Goal: Task Accomplishment & Management: Manage account settings

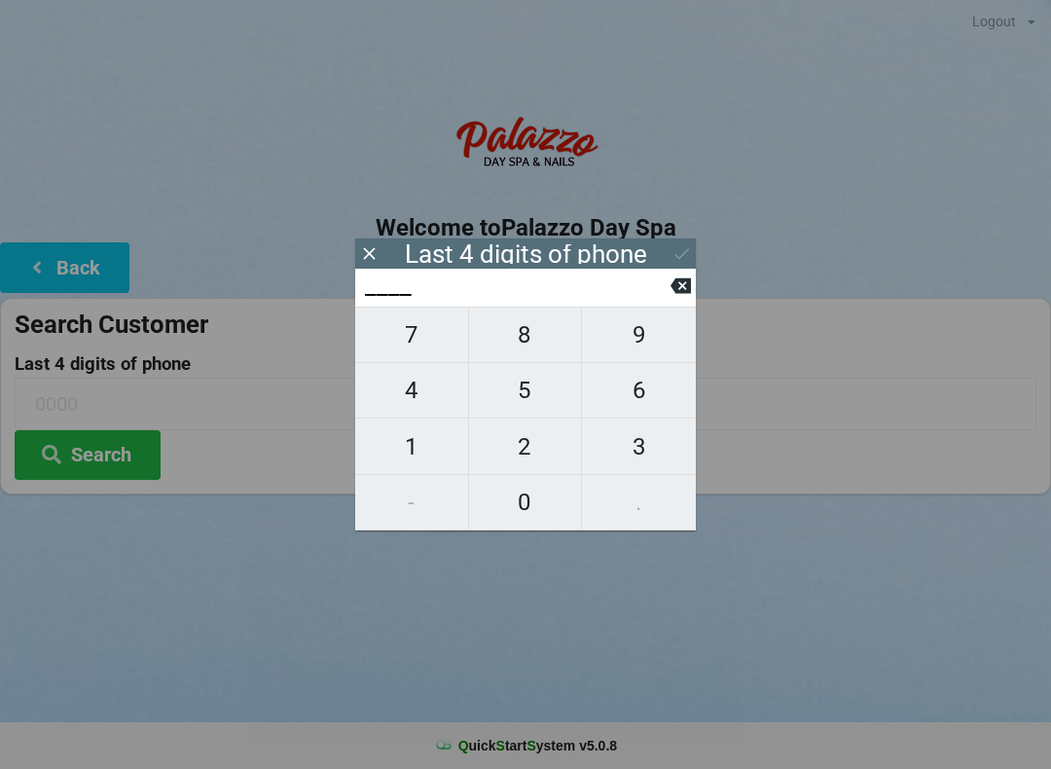
click at [425, 340] on span "7" at bounding box center [411, 334] width 113 height 41
type input "7___"
click at [541, 354] on span "8" at bounding box center [525, 334] width 113 height 41
type input "78__"
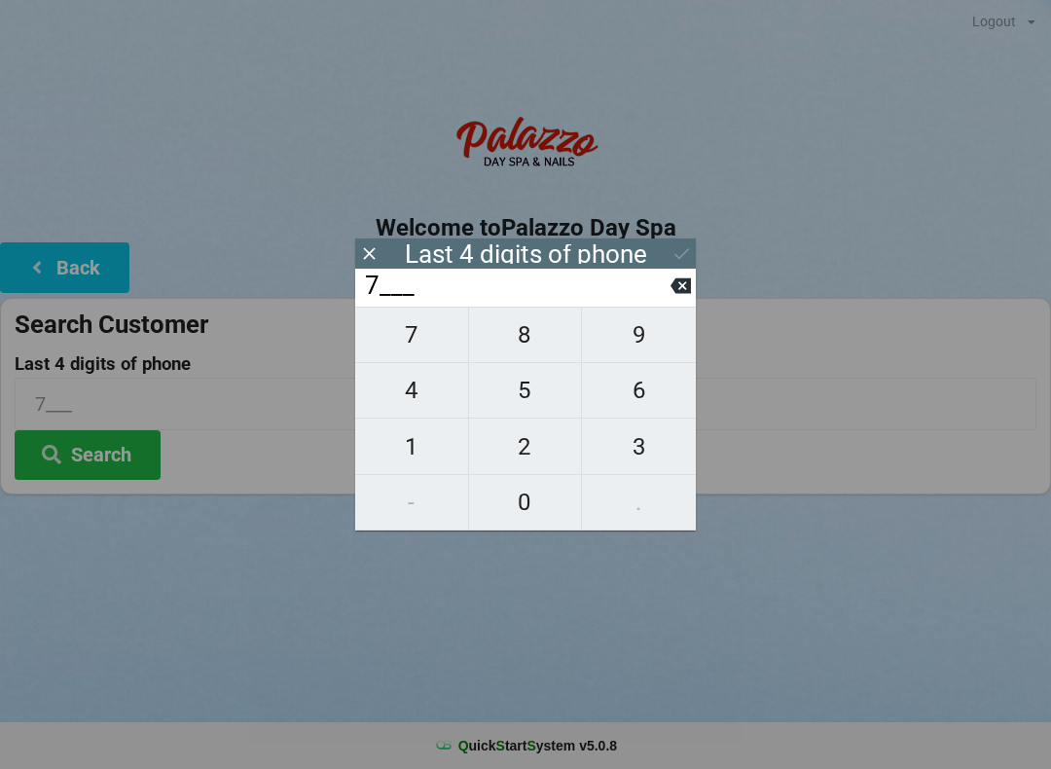
type input "78__"
click at [399, 400] on span "4" at bounding box center [411, 390] width 113 height 41
type input "784_"
click at [638, 339] on span "9" at bounding box center [639, 334] width 114 height 41
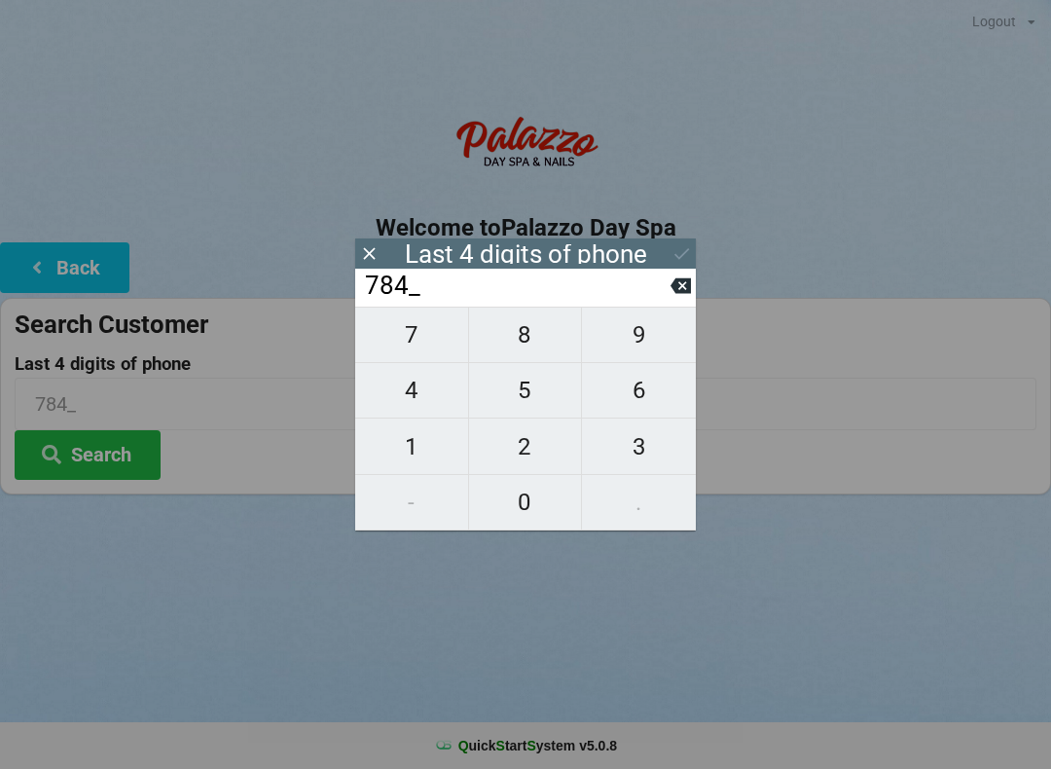
type input "7849"
click at [609, 250] on div "Last 4 digits of phone" at bounding box center [526, 253] width 242 height 19
click at [547, 297] on input "7849" at bounding box center [517, 286] width 308 height 31
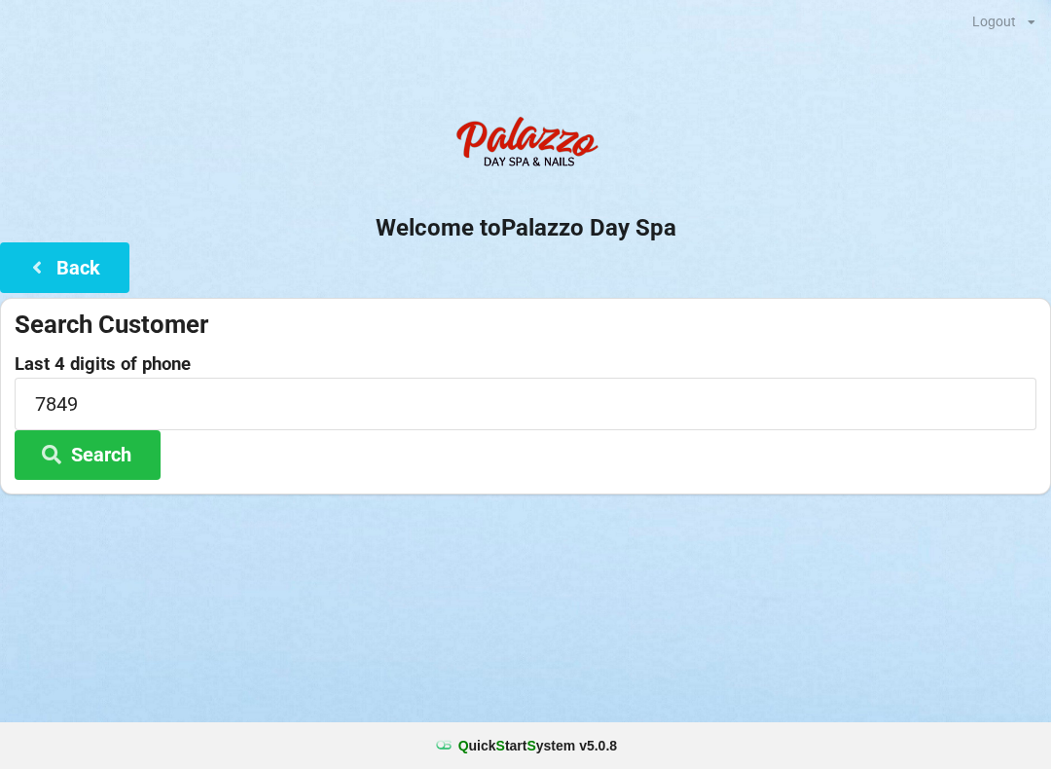
click at [94, 455] on button "Search" at bounding box center [88, 455] width 146 height 50
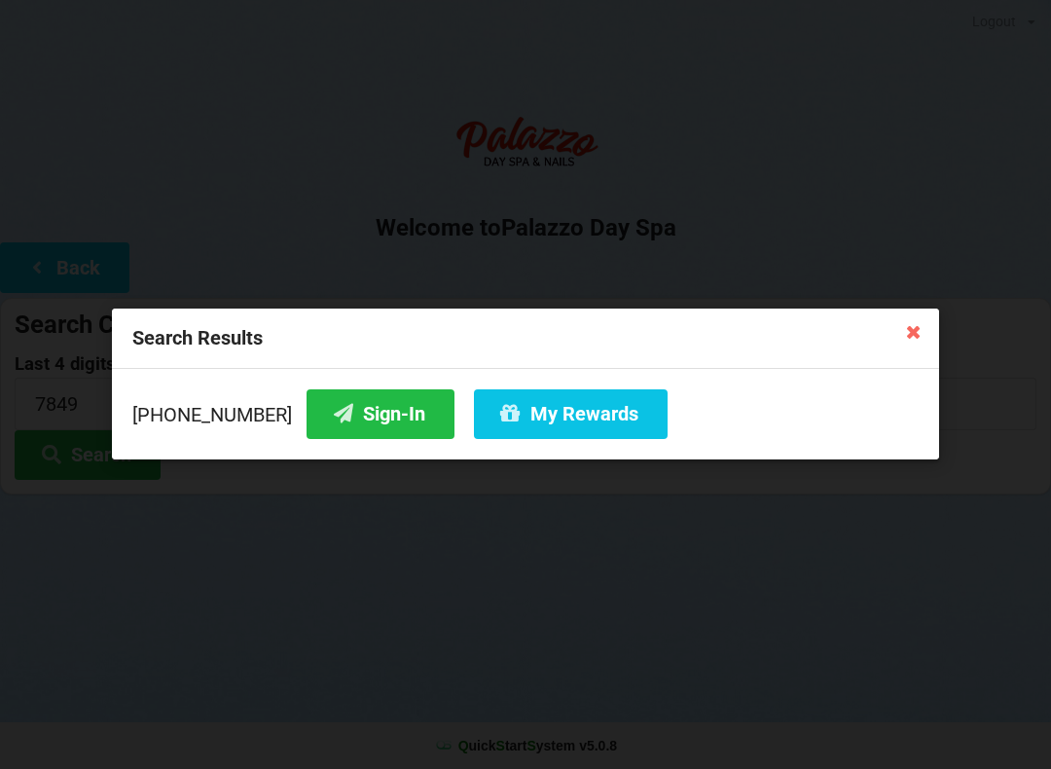
click at [568, 415] on button "My Rewards" at bounding box center [571, 414] width 194 height 50
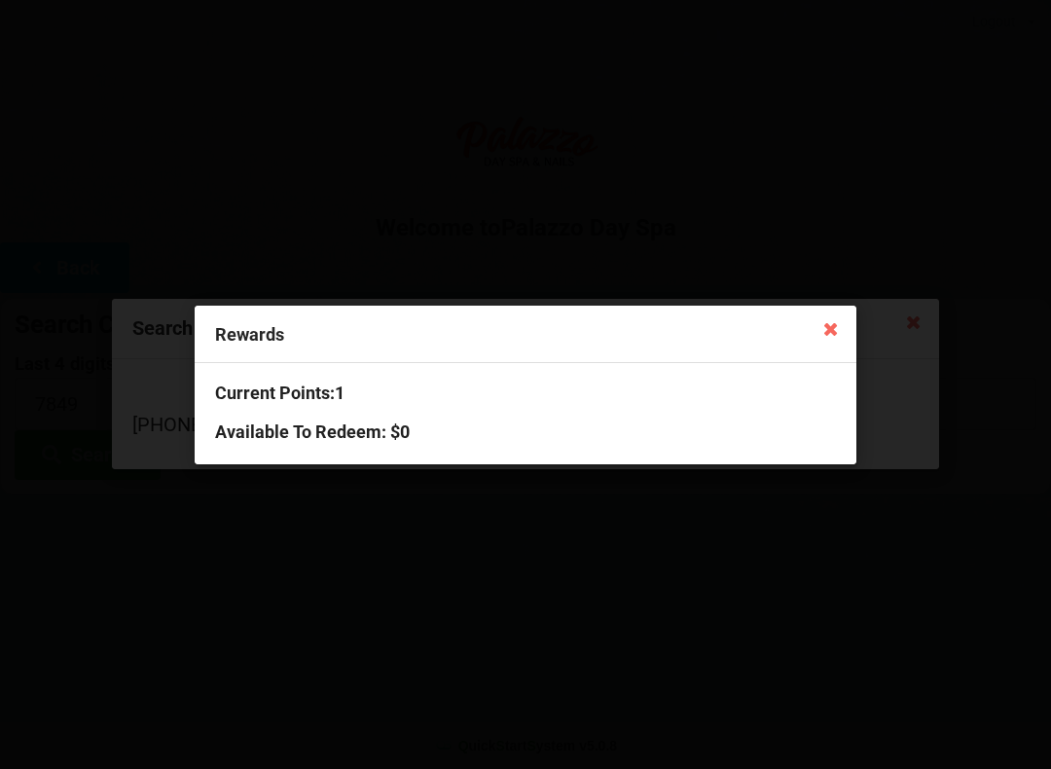
click at [835, 333] on icon at bounding box center [831, 327] width 31 height 31
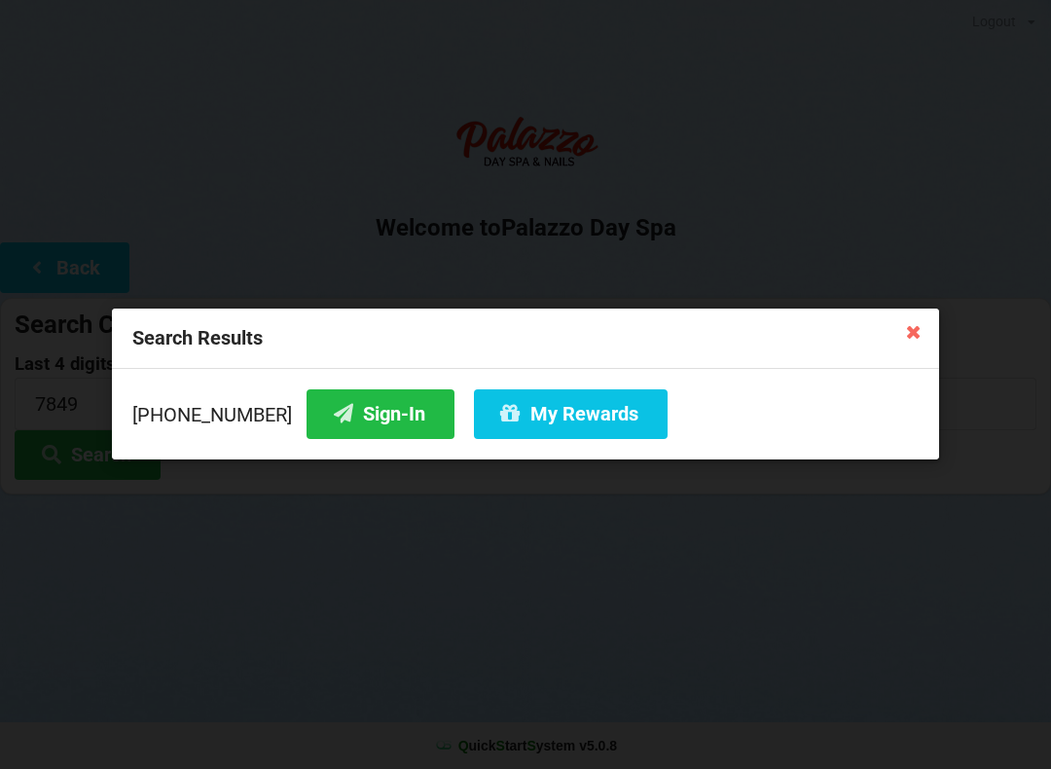
click at [926, 333] on icon at bounding box center [913, 330] width 31 height 31
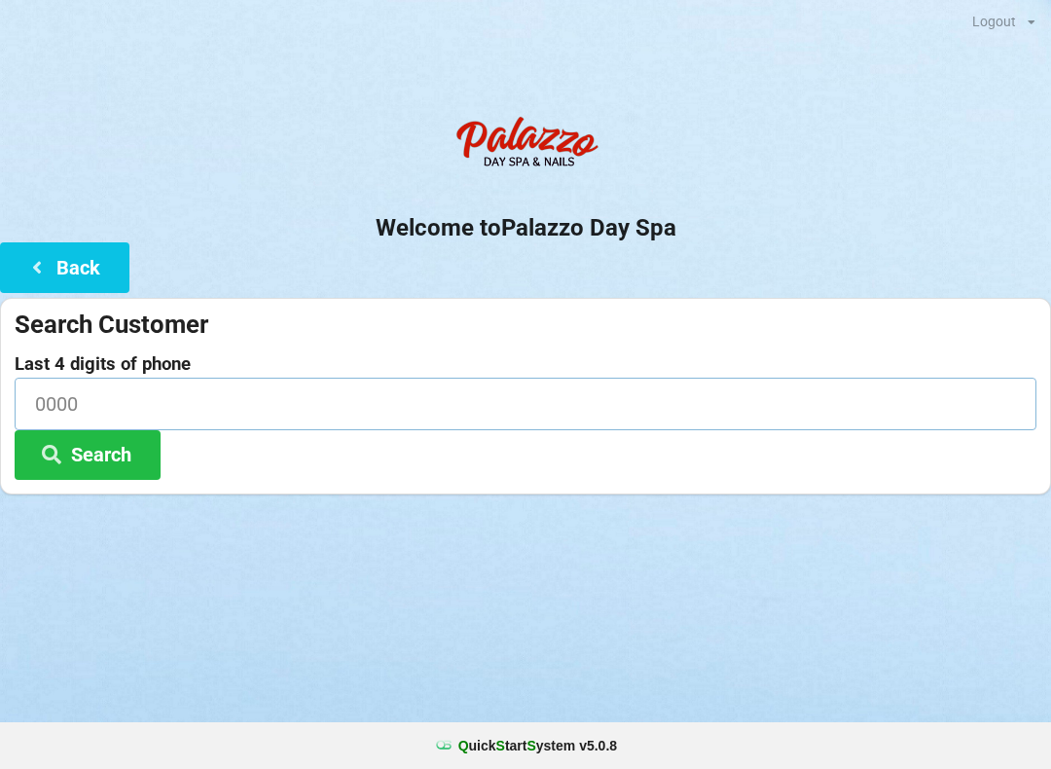
click at [74, 399] on input at bounding box center [526, 404] width 1022 height 52
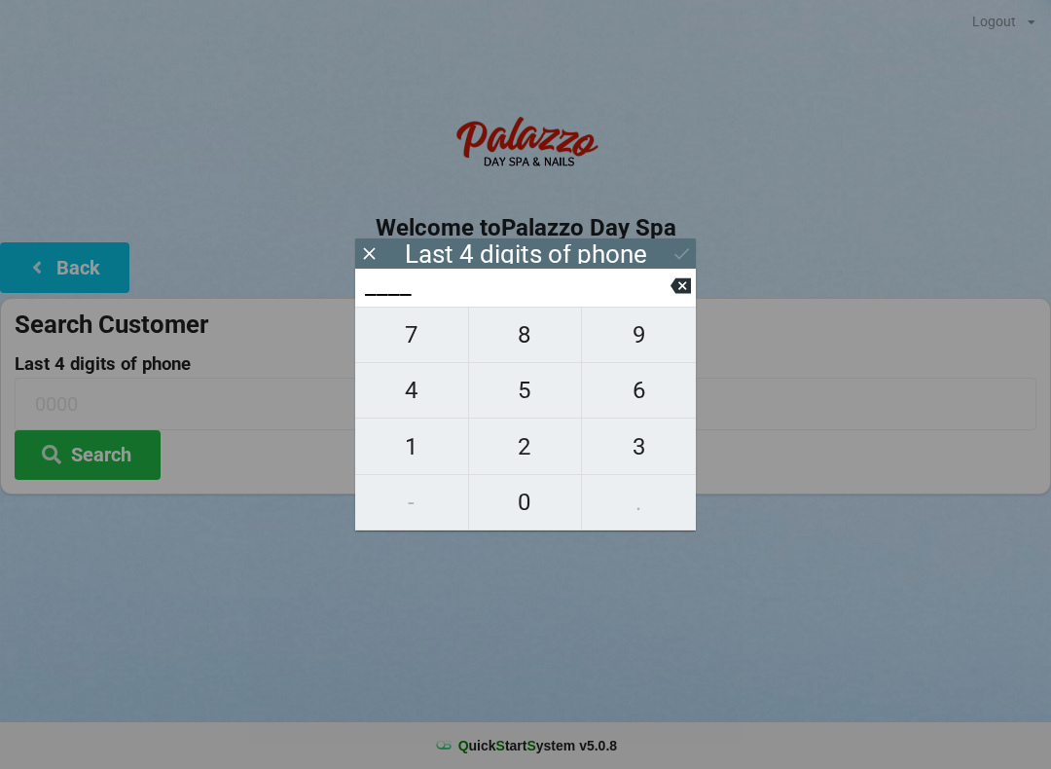
click at [426, 445] on span "1" at bounding box center [411, 446] width 113 height 41
type input "1___"
click at [642, 345] on span "9" at bounding box center [639, 334] width 114 height 41
type input "19__"
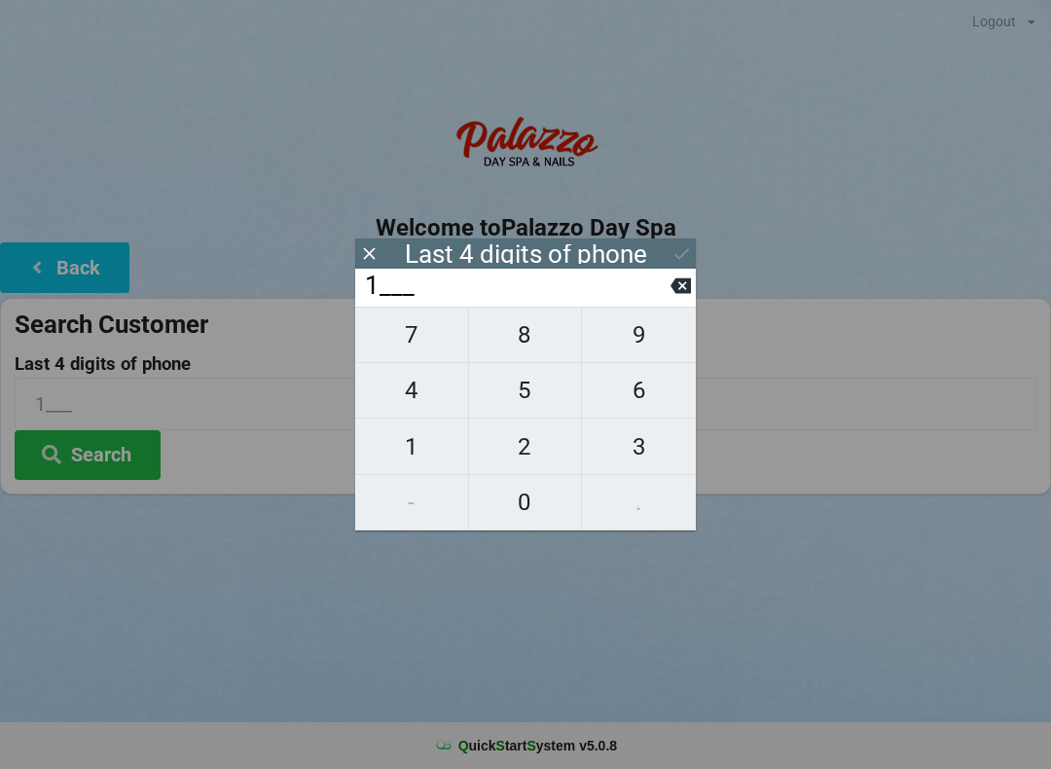
type input "19__"
click at [642, 399] on span "6" at bounding box center [639, 390] width 114 height 41
type input "196_"
click at [520, 397] on span "5" at bounding box center [525, 390] width 113 height 41
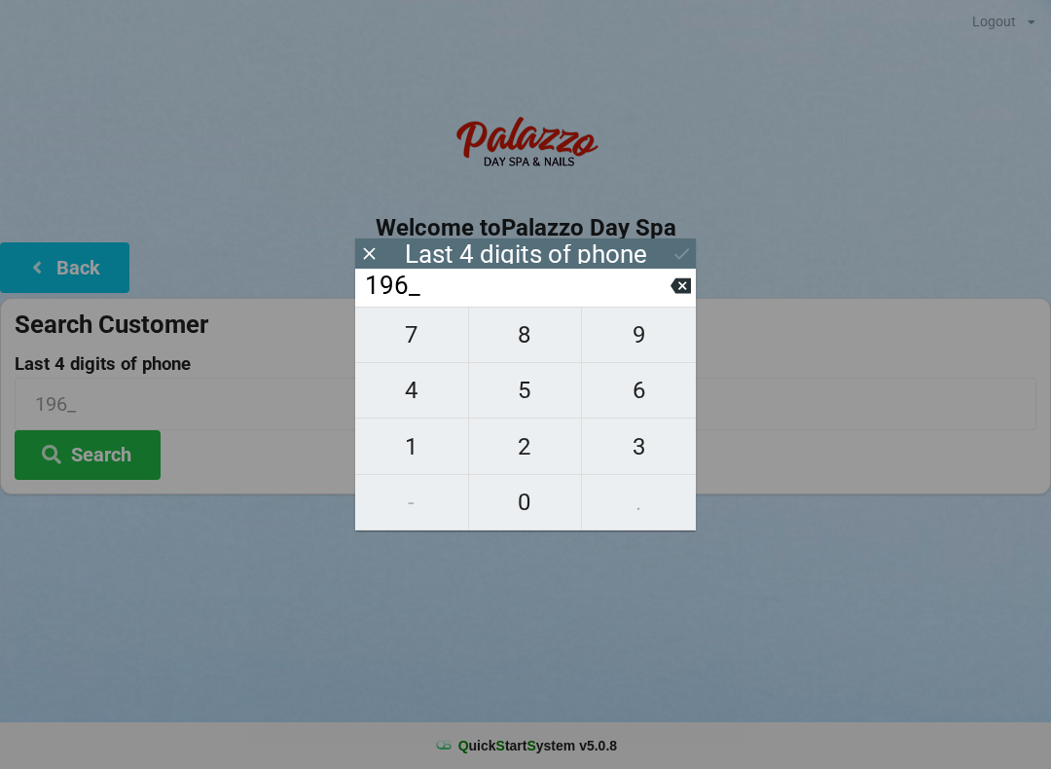
type input "1965"
click at [673, 256] on icon at bounding box center [682, 253] width 20 height 20
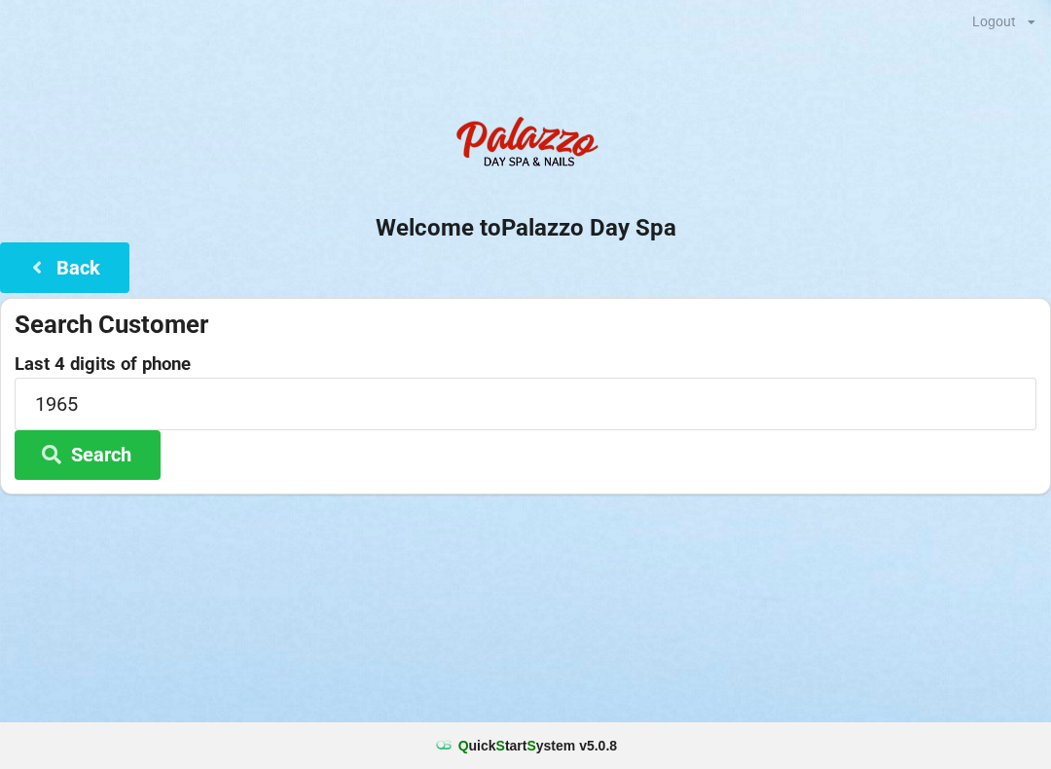
click at [124, 454] on button "Search" at bounding box center [88, 455] width 146 height 50
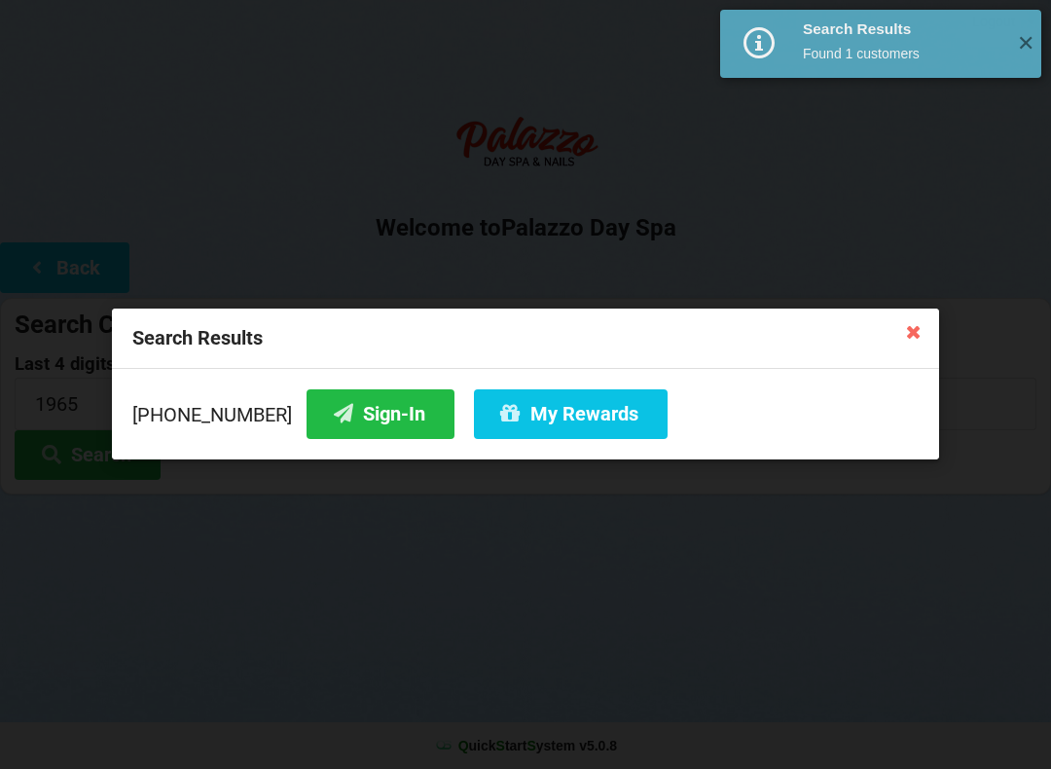
click at [360, 420] on button "Sign-In" at bounding box center [381, 414] width 148 height 50
